Goal: Navigation & Orientation: Find specific page/section

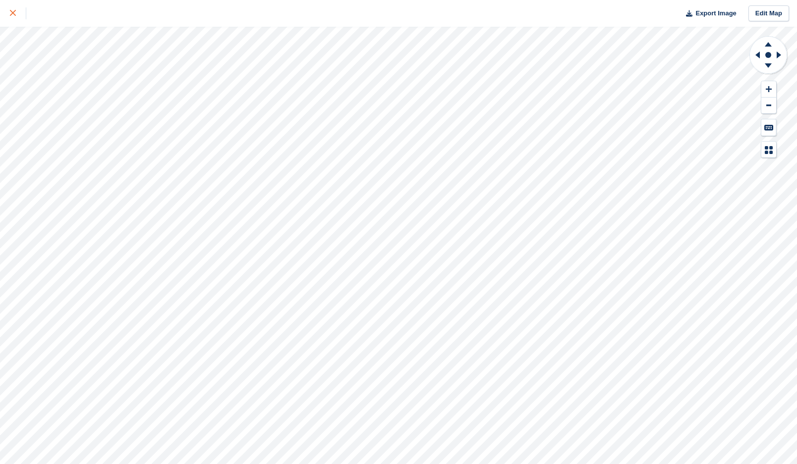
click at [13, 15] on icon at bounding box center [13, 13] width 6 height 6
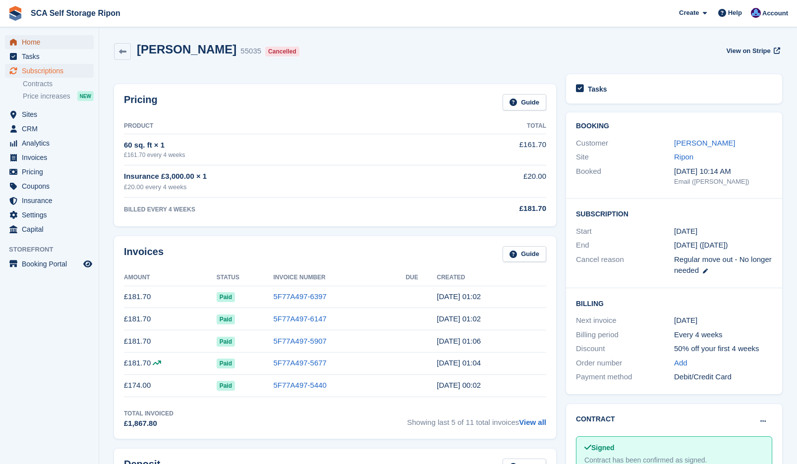
click at [42, 44] on span "Home" at bounding box center [51, 42] width 59 height 14
